Goal: Transaction & Acquisition: Purchase product/service

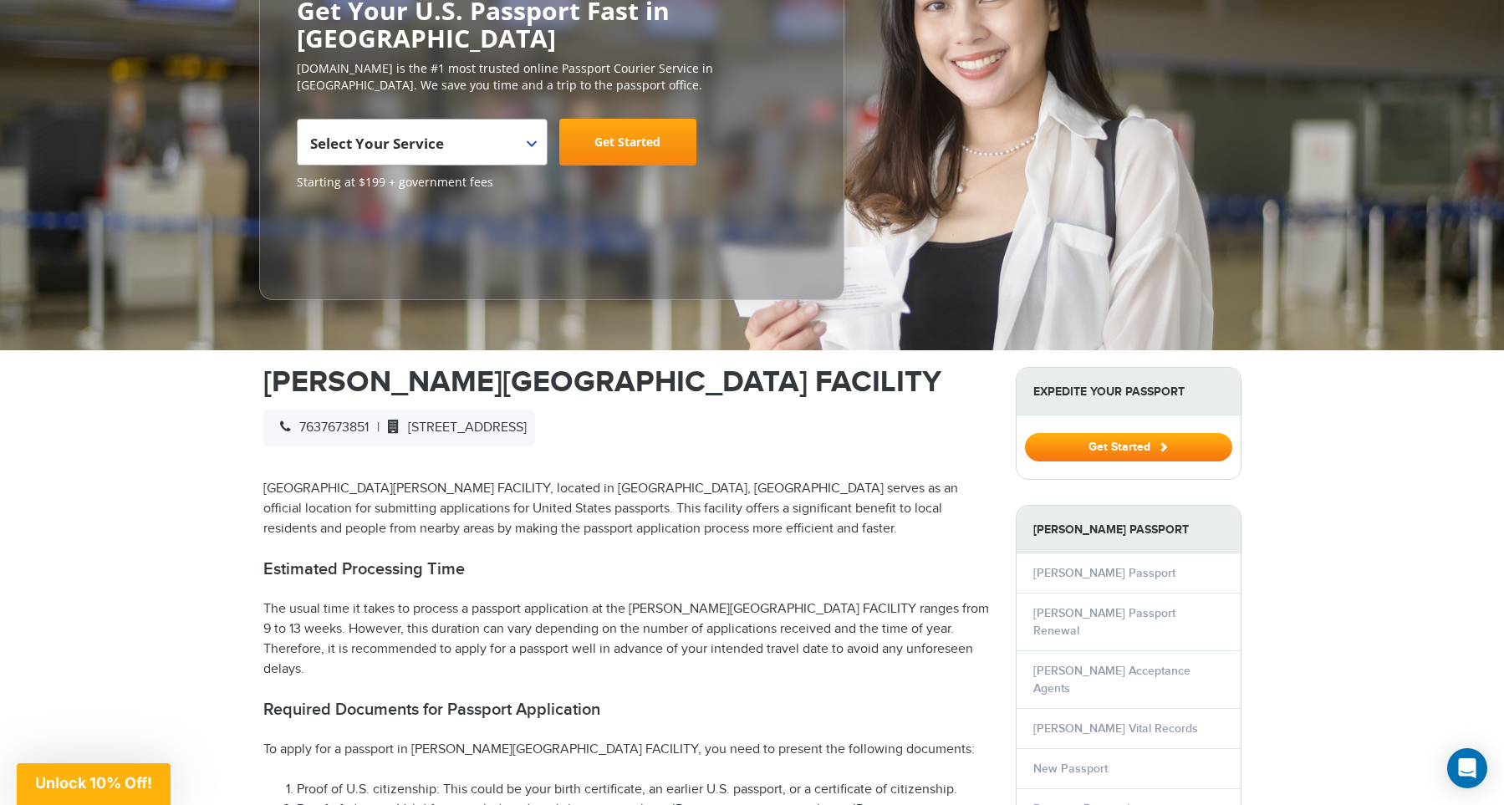
scroll to position [346, 0]
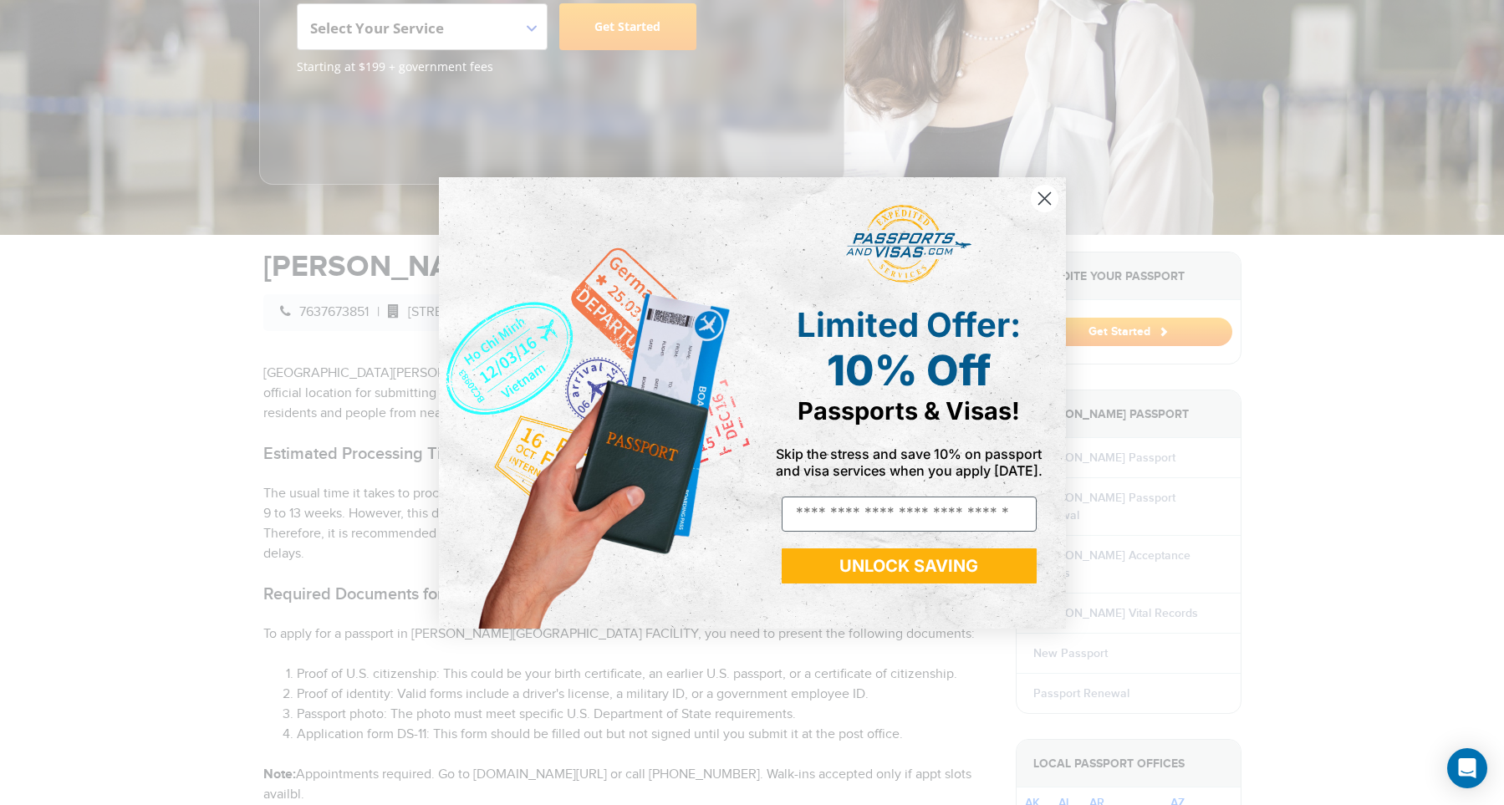
click at [1046, 202] on circle "Close dialog" at bounding box center [1044, 198] width 28 height 28
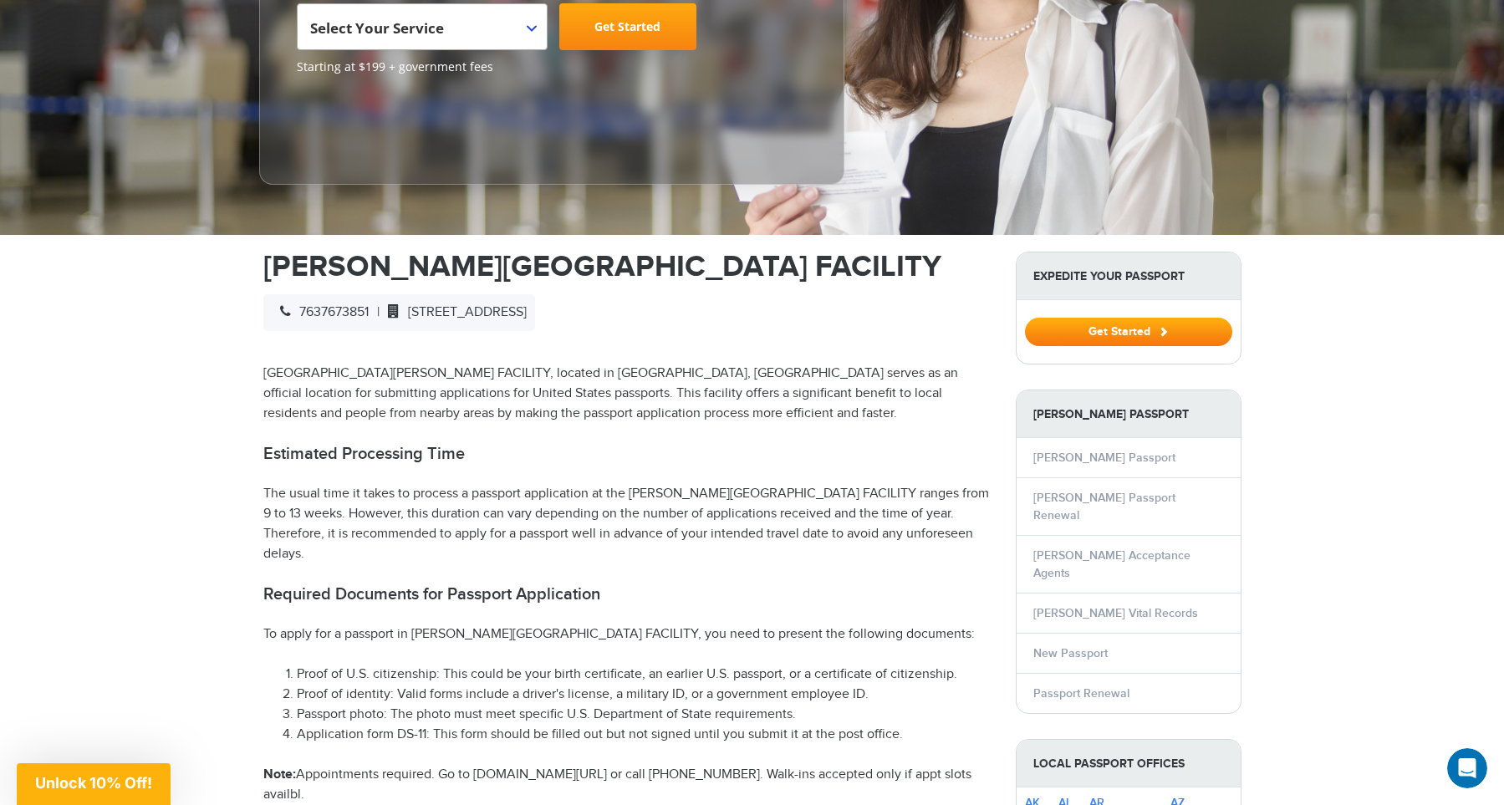
scroll to position [0, 0]
click at [1087, 451] on link "[PERSON_NAME] Passport" at bounding box center [1104, 458] width 142 height 14
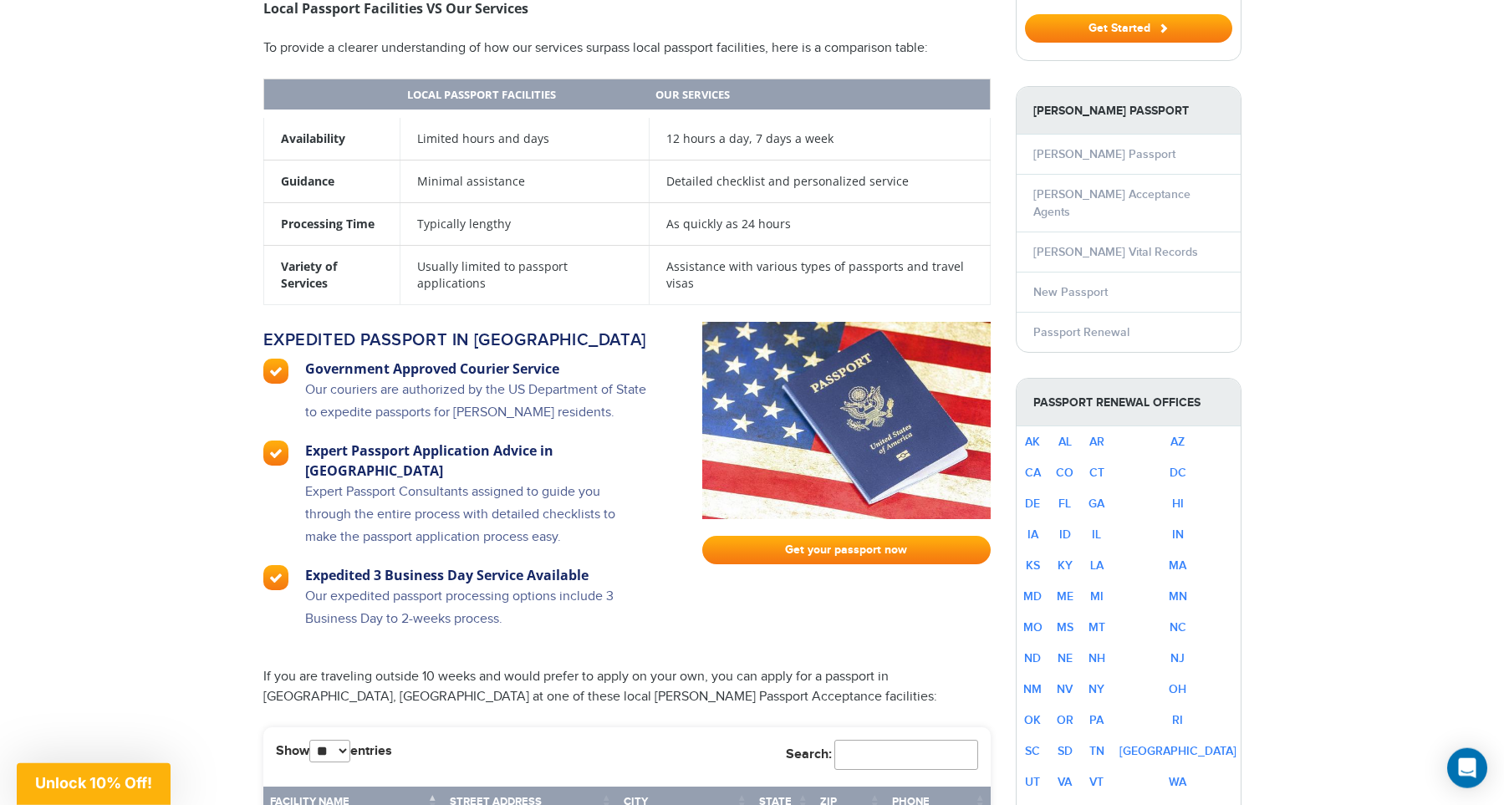
scroll to position [692, 0]
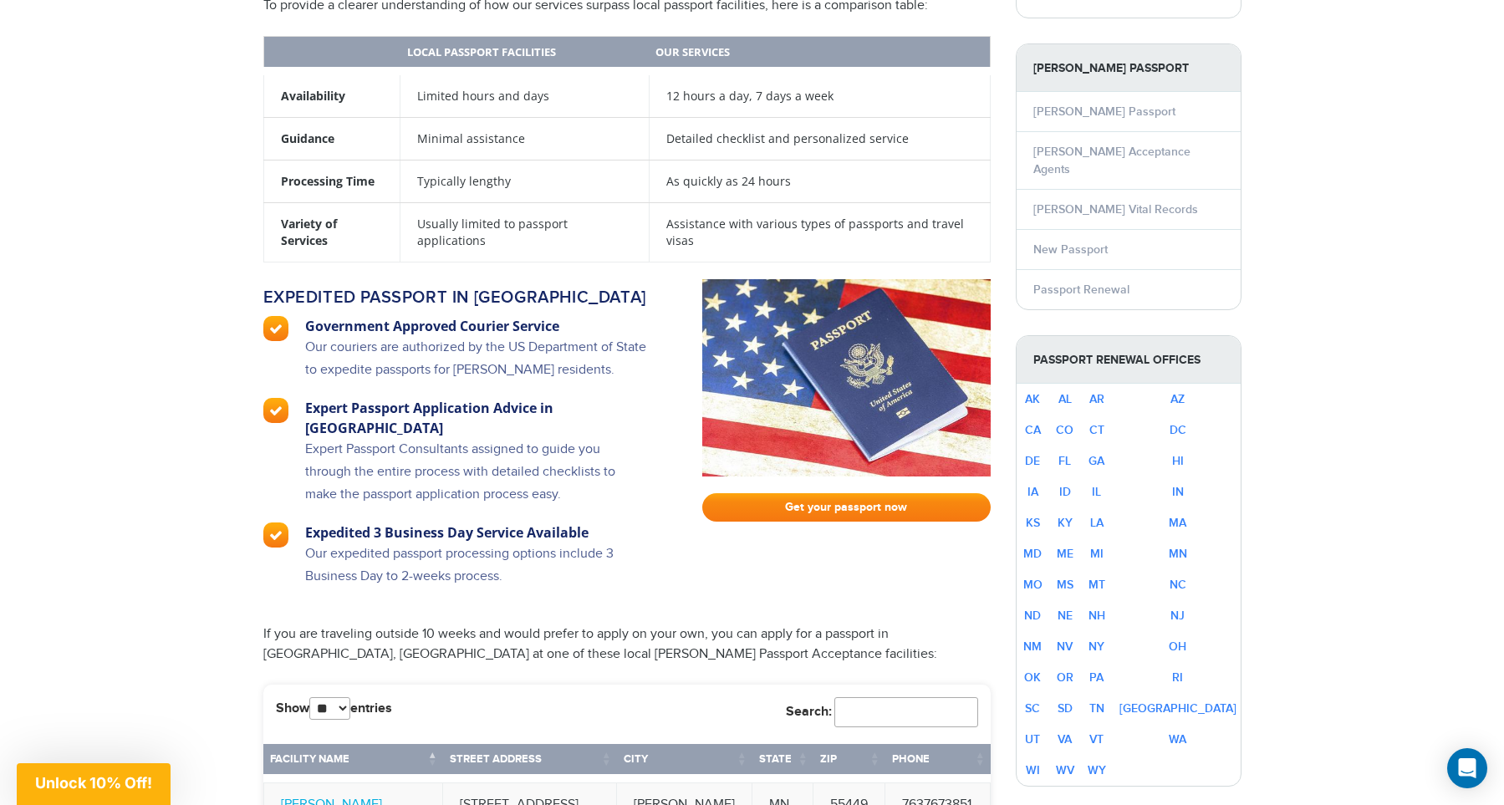
click at [839, 493] on link "Get your passport now" at bounding box center [846, 507] width 288 height 28
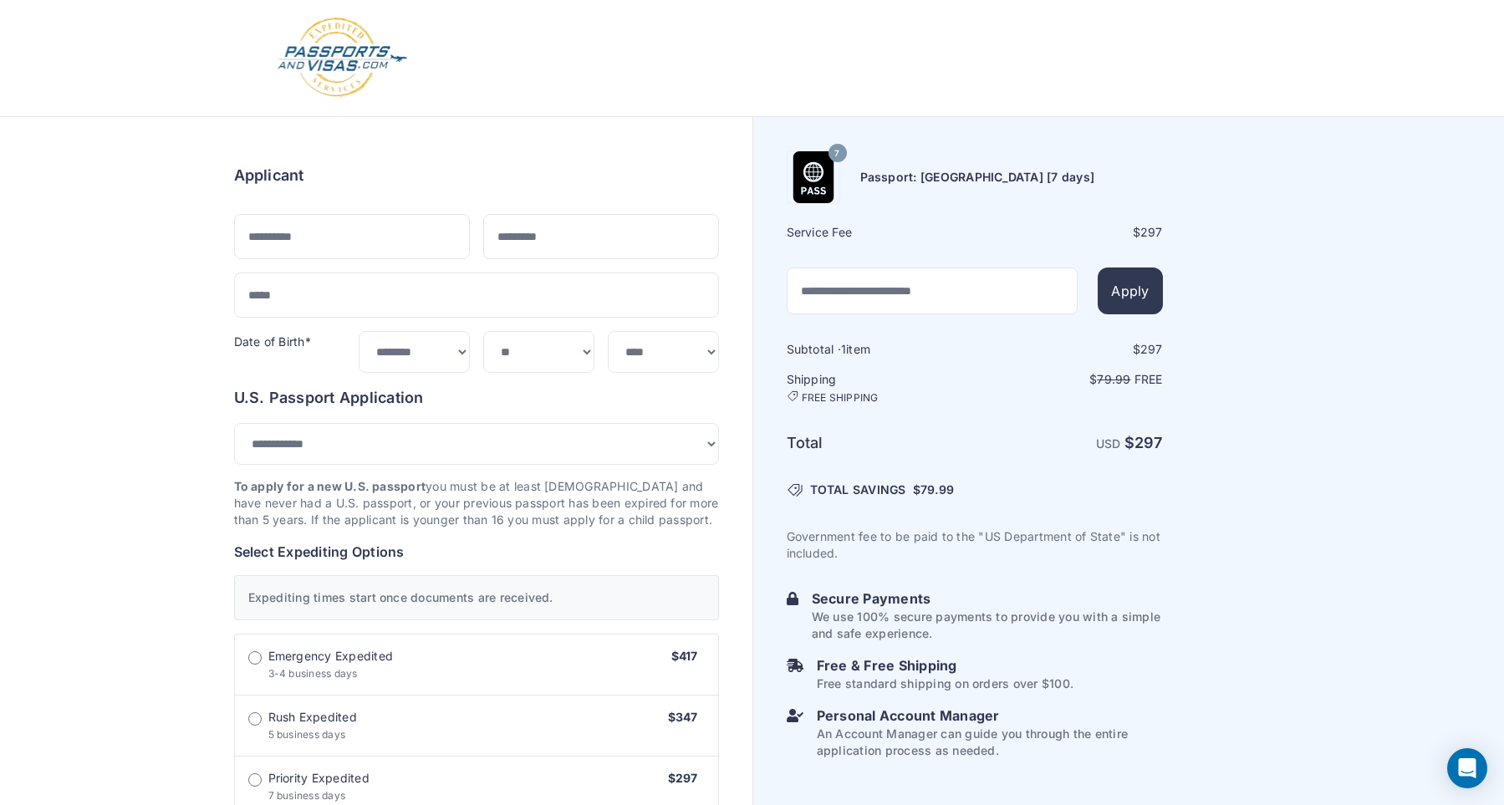
select select "***"
